Goal: Task Accomplishment & Management: Use online tool/utility

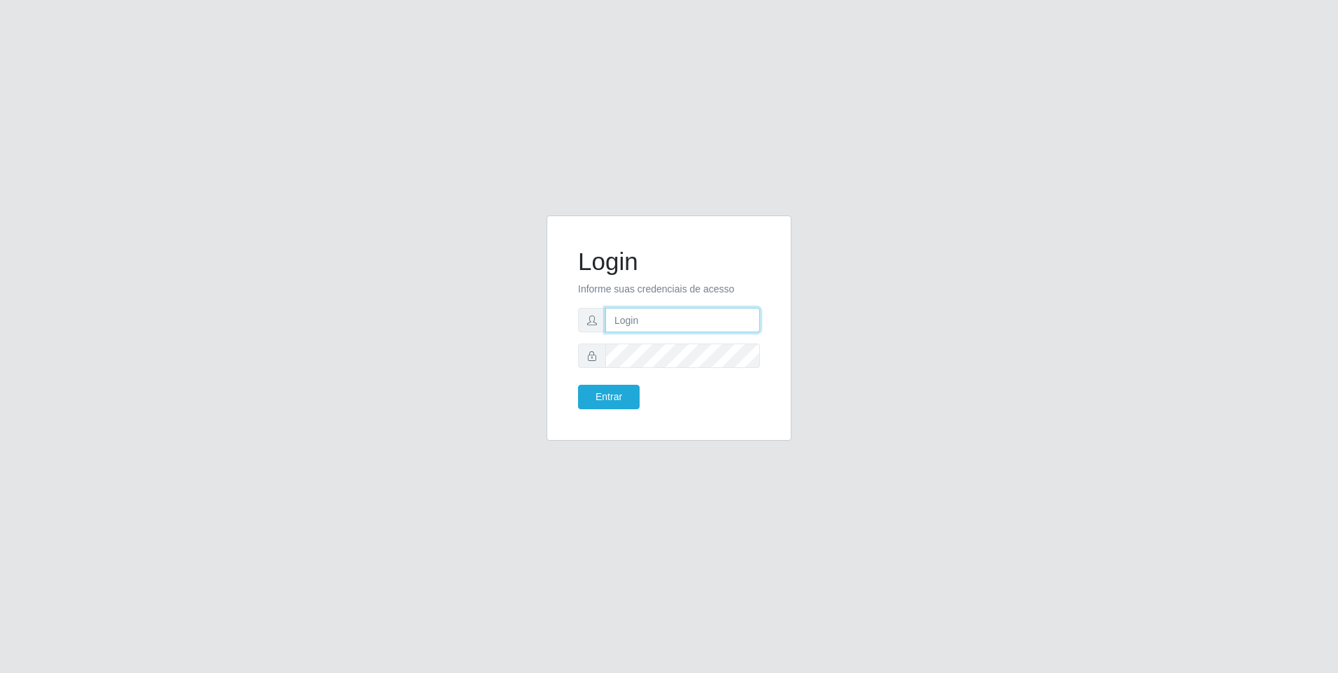
click at [665, 320] on input "text" at bounding box center [682, 320] width 155 height 24
type input "[PERSON_NAME][EMAIL_ADDRESS][DOMAIN_NAME]"
click at [609, 392] on button "Entrar" at bounding box center [609, 397] width 62 height 24
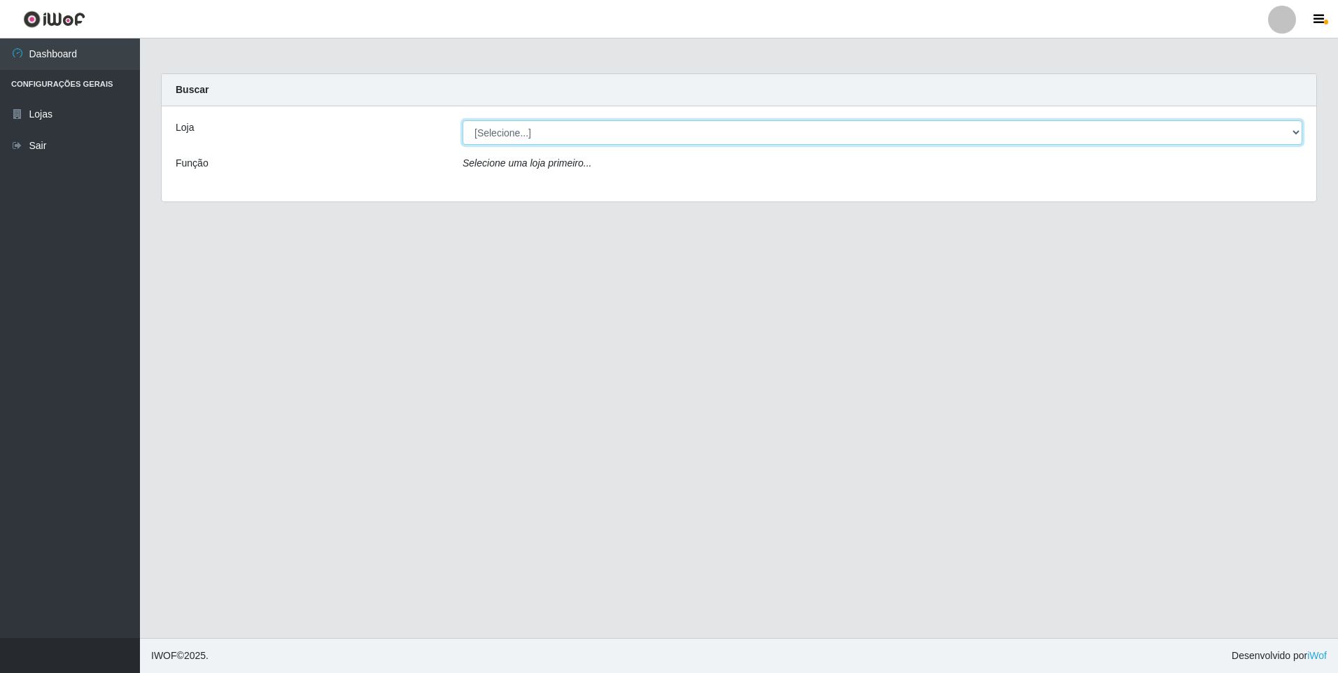
click at [553, 127] on select "[Selecione...] Atacado Vem - [STREET_ADDRESS]" at bounding box center [882, 132] width 840 height 24
select select "461"
click at [462, 120] on select "[Selecione...] Atacado Vem - [STREET_ADDRESS]" at bounding box center [882, 132] width 840 height 24
